Goal: Task Accomplishment & Management: Manage account settings

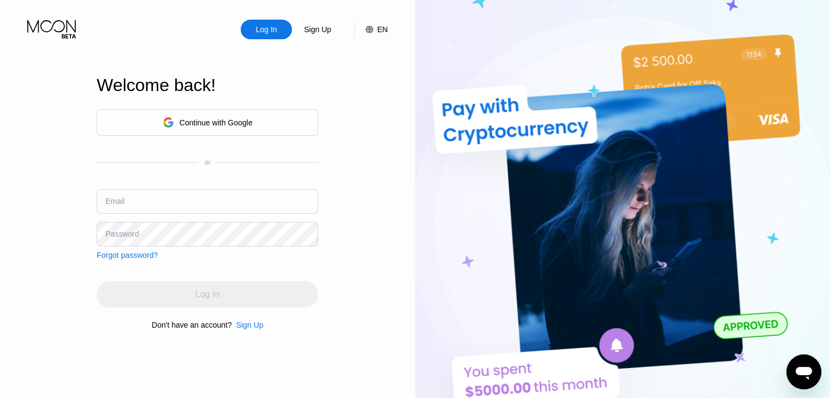
type input "[EMAIL_ADDRESS][DOMAIN_NAME]"
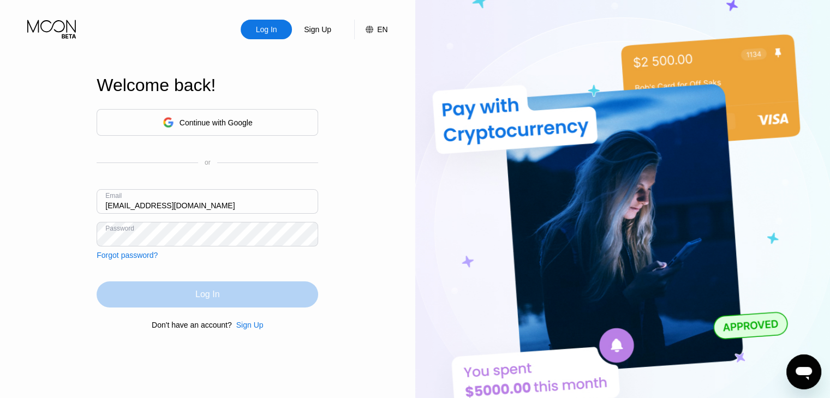
click at [141, 291] on div "Log In" at bounding box center [207, 294] width 221 height 26
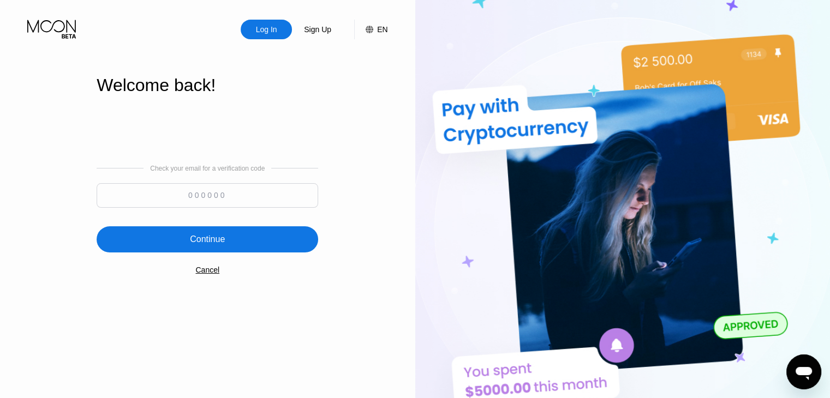
click at [218, 193] on input at bounding box center [207, 195] width 221 height 25
type input "237253"
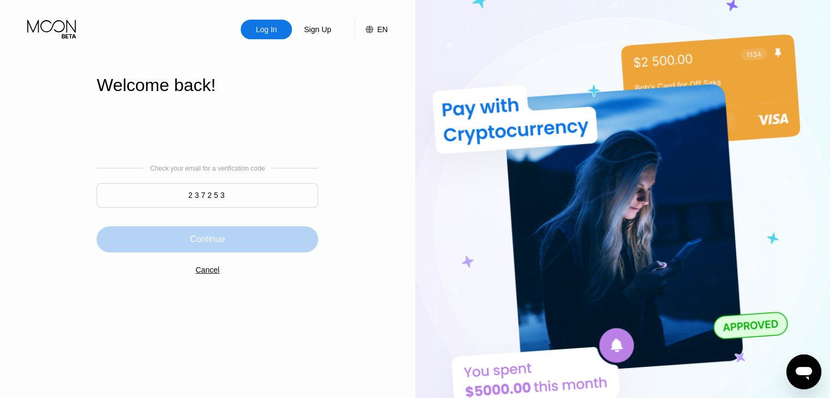
click at [228, 236] on div "Continue" at bounding box center [207, 239] width 221 height 26
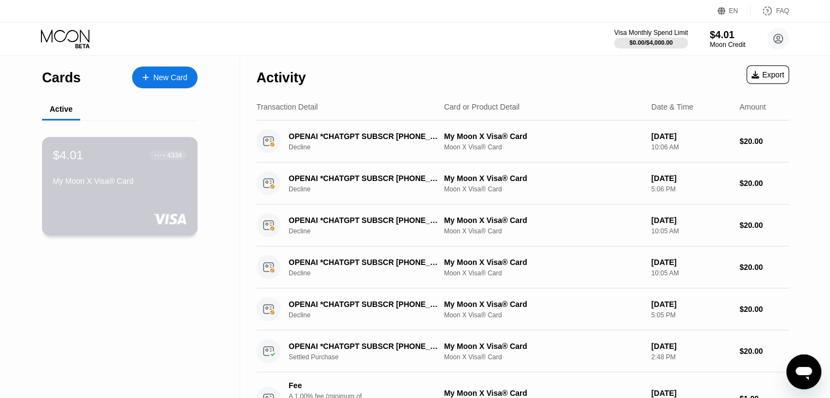
click at [87, 169] on div "$4.01 ● ● ● ● 4334 My Moon X Visa® Card" at bounding box center [120, 169] width 134 height 42
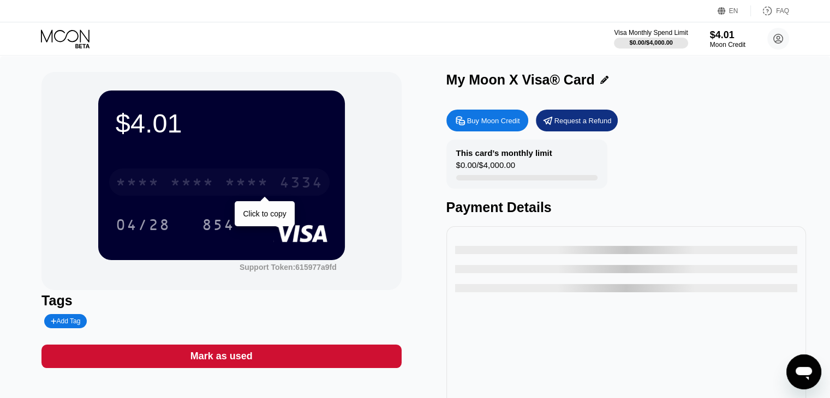
click at [288, 183] on div "4334" at bounding box center [301, 183] width 44 height 17
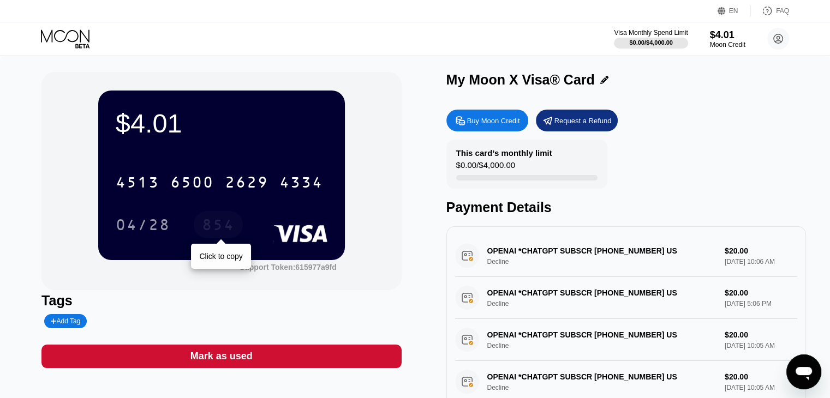
click at [213, 225] on div "854" at bounding box center [218, 226] width 33 height 17
click at [362, 67] on div "$4.01 4513 6500 2629 4334 04/28 854 Support Token: 615977a9fd Tags Add Tag Mark…" at bounding box center [415, 250] width 830 height 389
